Goal: Obtain resource: Obtain resource

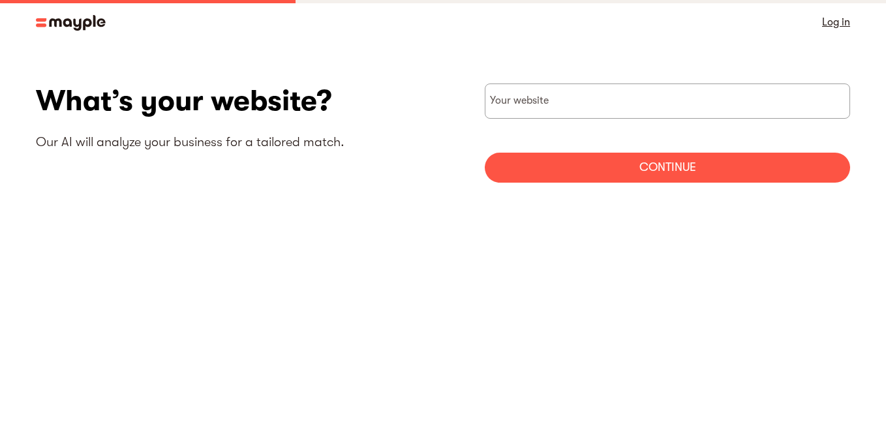
click at [597, 173] on div "Continue" at bounding box center [668, 168] width 366 height 30
